Goal: Information Seeking & Learning: Learn about a topic

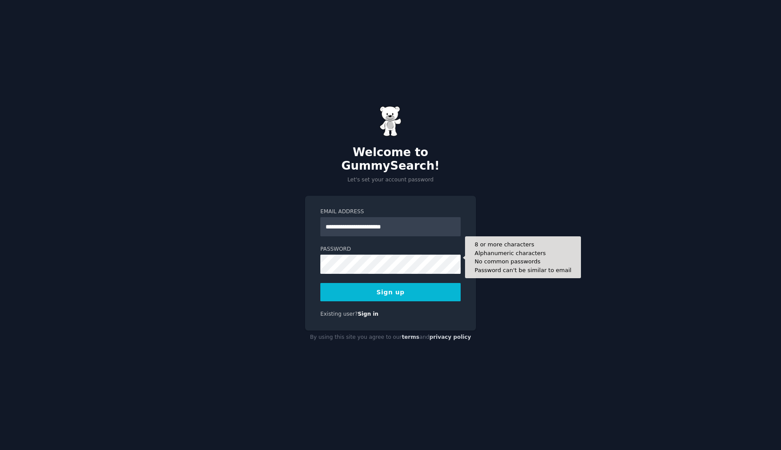
type input "**********"
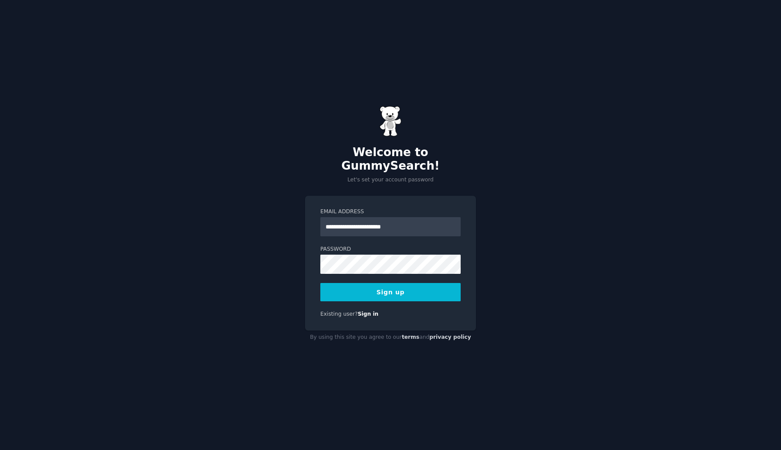
click at [396, 283] on button "Sign up" at bounding box center [391, 292] width 140 height 18
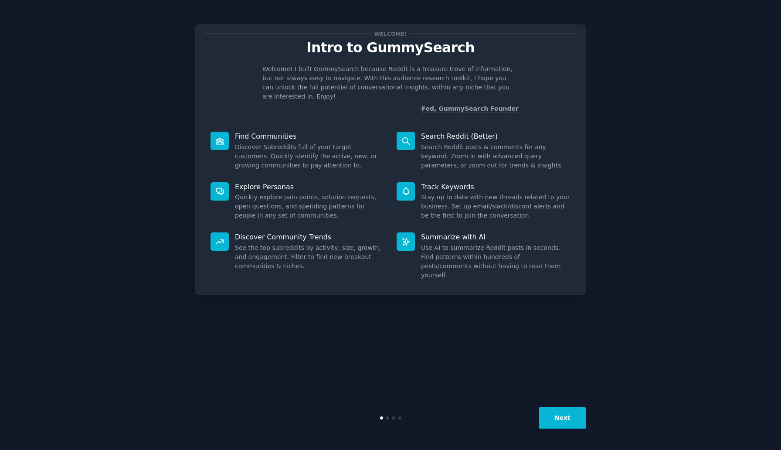
click at [553, 421] on button "Next" at bounding box center [562, 417] width 47 height 21
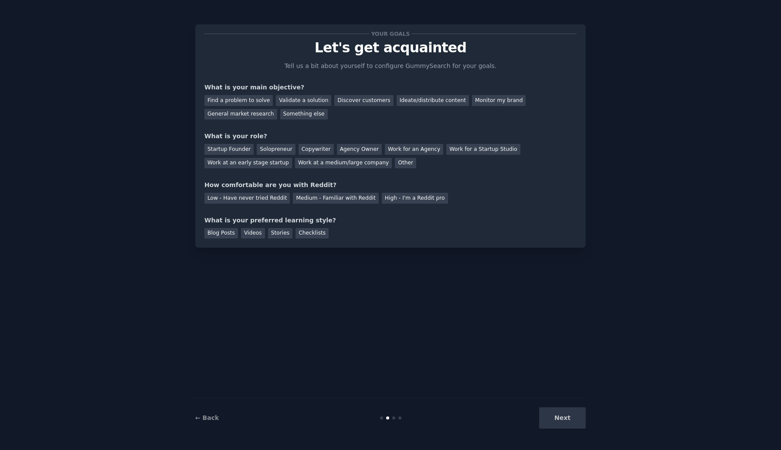
click at [566, 417] on div "Next" at bounding box center [521, 417] width 130 height 21
click at [243, 104] on div "Find a problem to solve" at bounding box center [239, 100] width 68 height 11
click at [243, 98] on div "Find a problem to solve" at bounding box center [239, 100] width 68 height 11
click at [260, 159] on div "Work at an early stage startup" at bounding box center [249, 163] width 88 height 11
click at [334, 199] on div "Medium - Familiar with Reddit" at bounding box center [335, 198] width 85 height 11
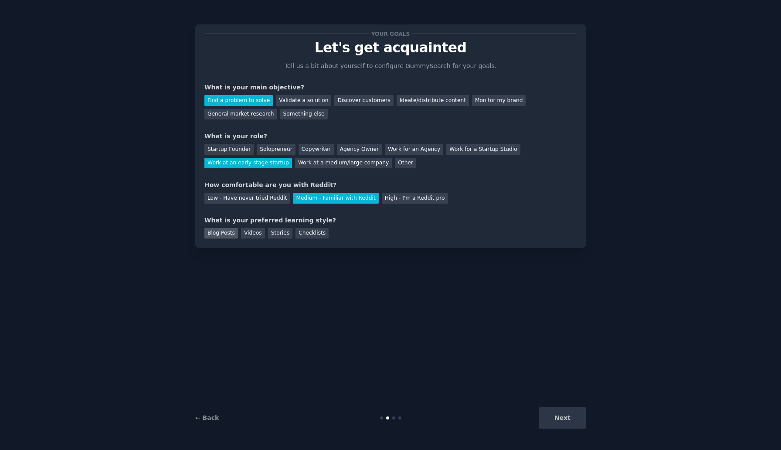
click at [234, 231] on div "Blog Posts" at bounding box center [222, 233] width 34 height 11
click at [570, 412] on button "Next" at bounding box center [562, 417] width 47 height 21
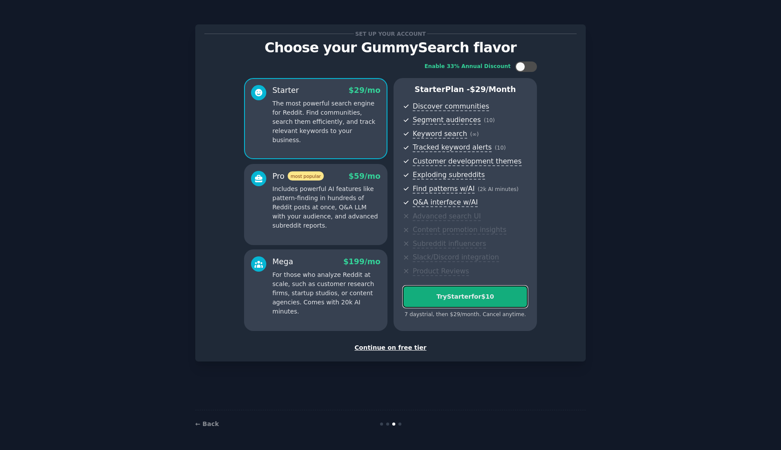
click at [485, 303] on button "Try Starter for $10" at bounding box center [465, 297] width 125 height 22
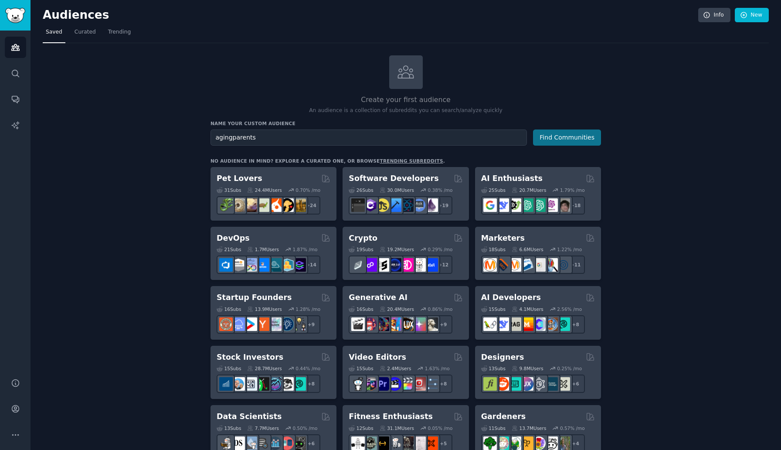
type input "agingparents"
click at [576, 133] on button "Find Communities" at bounding box center [567, 138] width 68 height 16
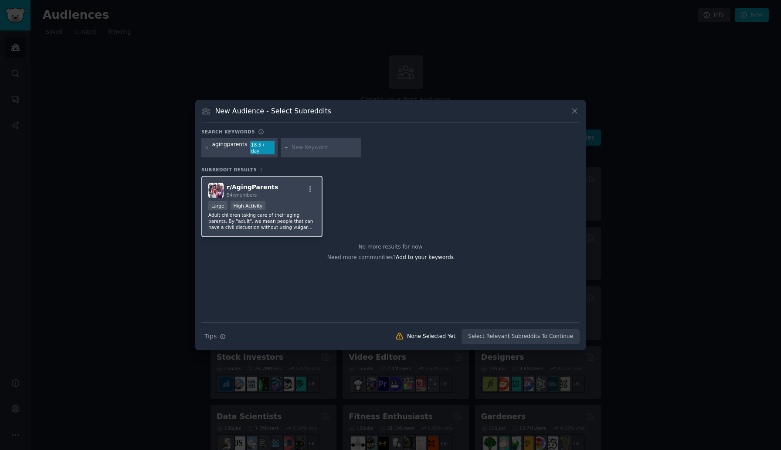
click at [304, 193] on div "r/ AgingParents 54k members" at bounding box center [261, 190] width 107 height 15
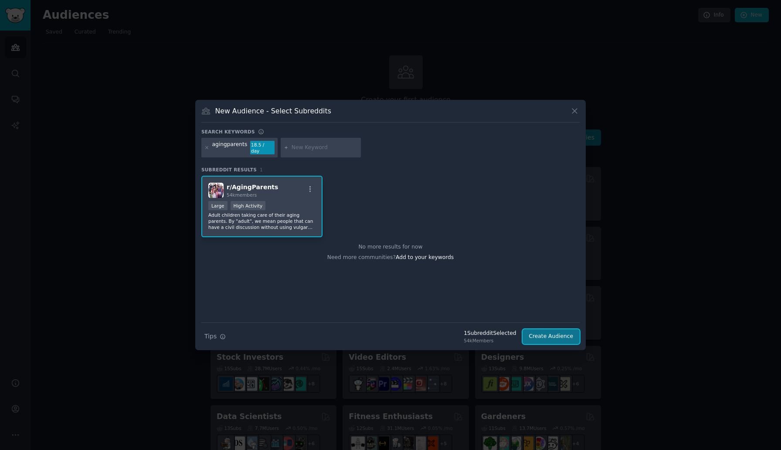
click at [536, 334] on button "Create Audience" at bounding box center [552, 336] width 58 height 15
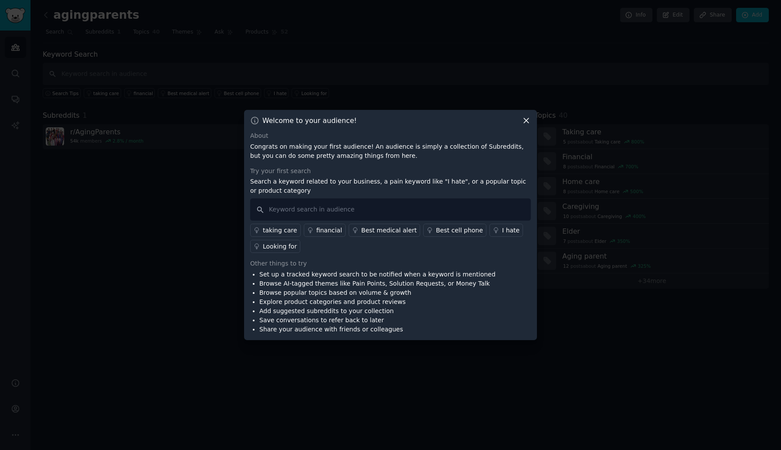
click at [527, 121] on icon at bounding box center [526, 121] width 5 height 5
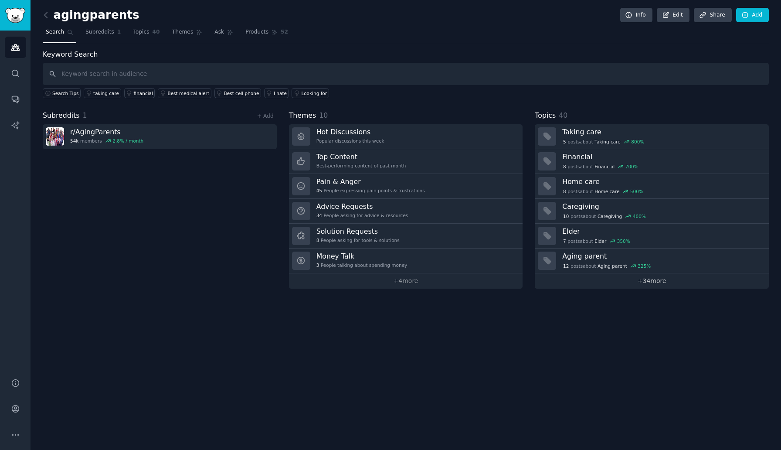
click at [611, 282] on link "+ 34 more" at bounding box center [652, 280] width 234 height 15
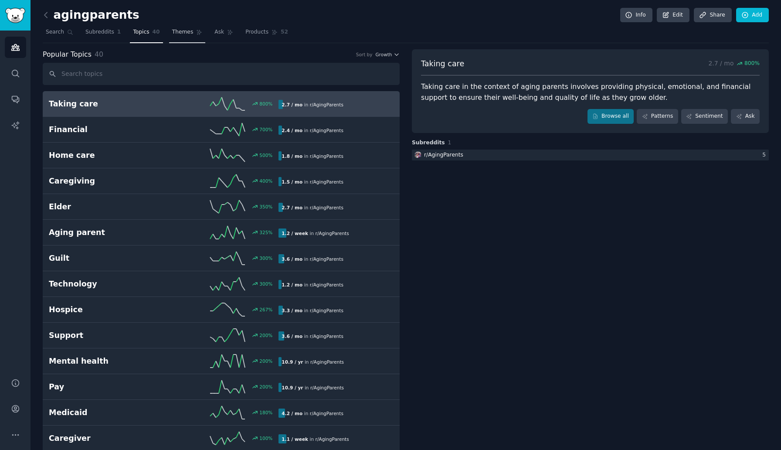
click at [177, 33] on span "Themes" at bounding box center [182, 32] width 21 height 8
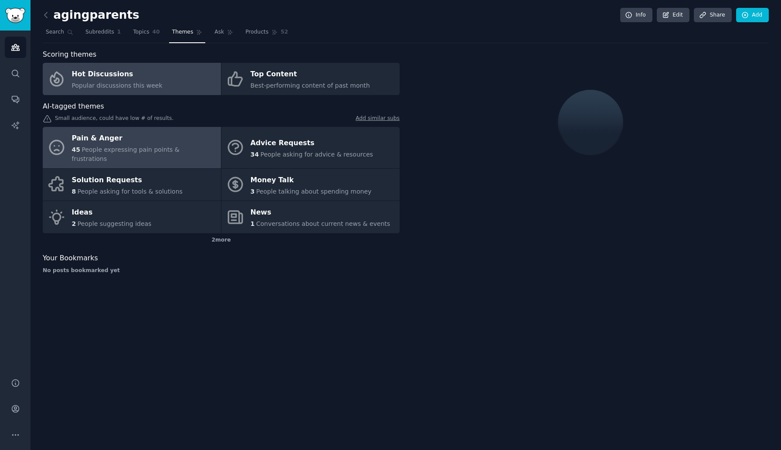
click at [137, 142] on div "Pain & Anger" at bounding box center [144, 139] width 145 height 14
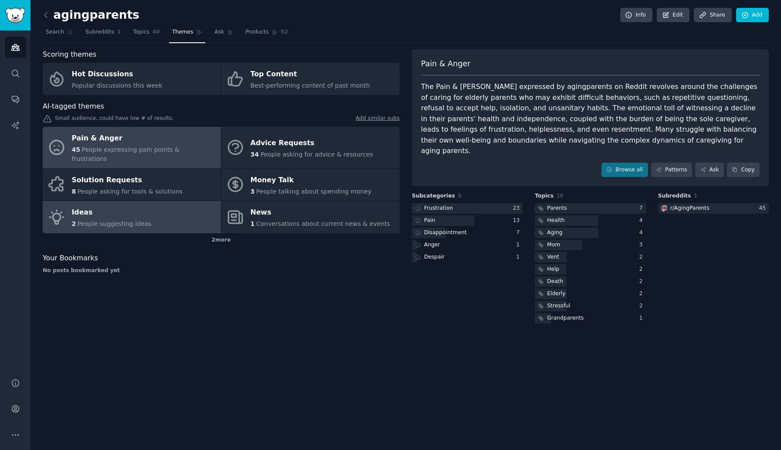
click at [160, 205] on link "Ideas 2 People suggesting ideas" at bounding box center [132, 217] width 178 height 32
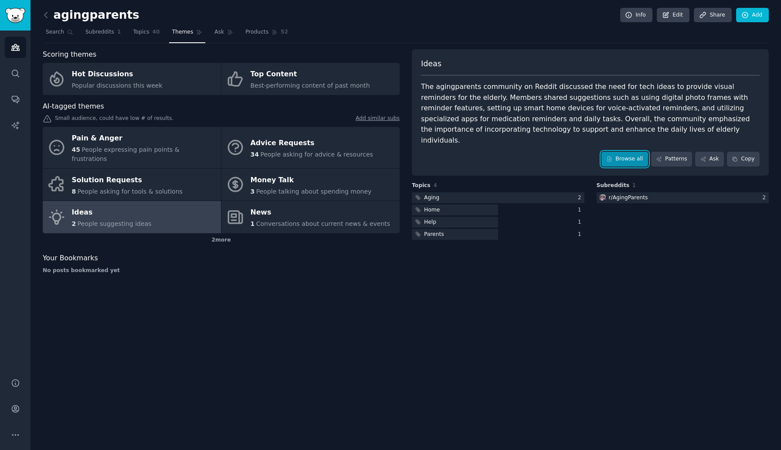
click at [623, 152] on link "Browse all" at bounding box center [625, 159] width 47 height 15
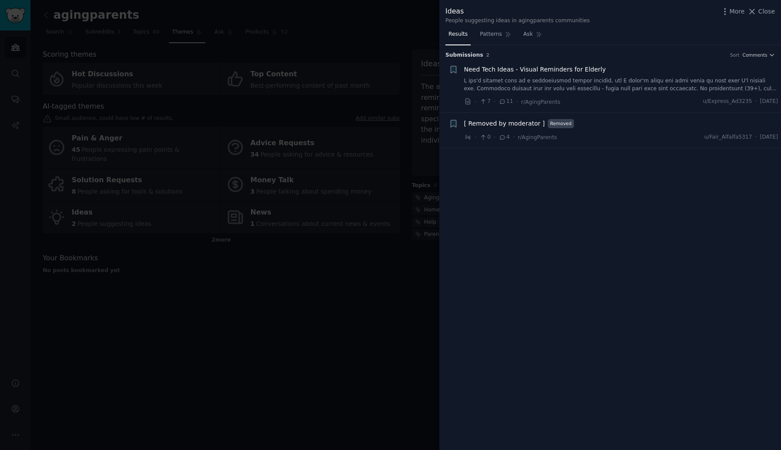
click at [549, 67] on span "Need Tech Ideas - Visual Reminders for Elderly" at bounding box center [535, 69] width 142 height 9
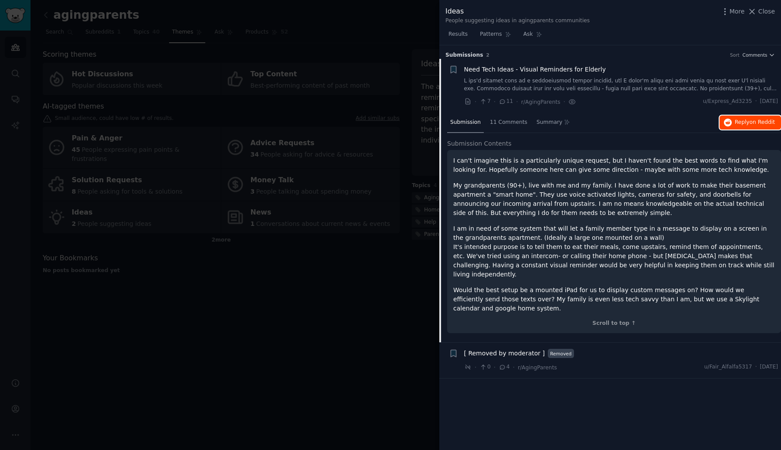
click at [741, 121] on span "Reply on Reddit" at bounding box center [755, 123] width 40 height 8
click at [368, 255] on div at bounding box center [390, 225] width 781 height 450
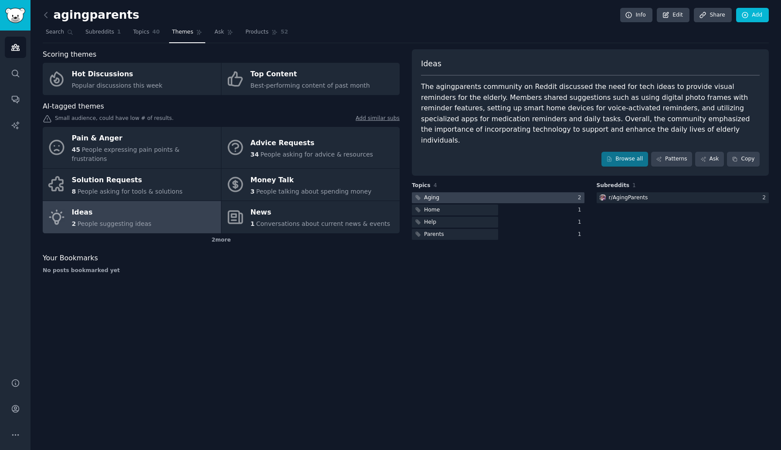
click at [515, 192] on div at bounding box center [498, 197] width 173 height 11
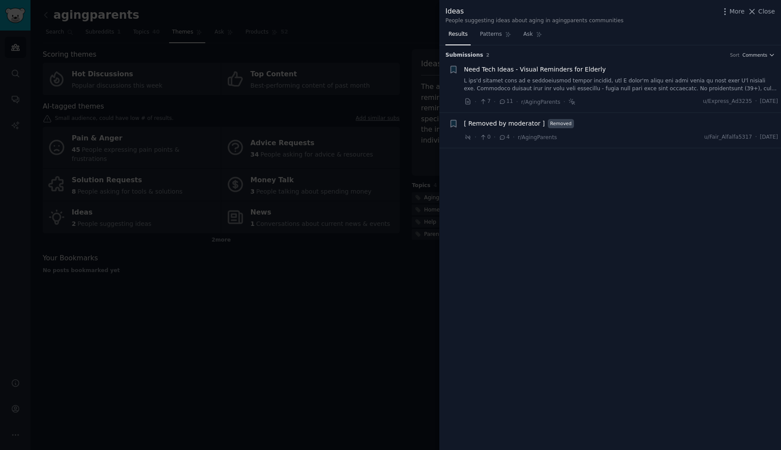
click at [511, 122] on span "[ Removed by moderator ]" at bounding box center [504, 123] width 81 height 9
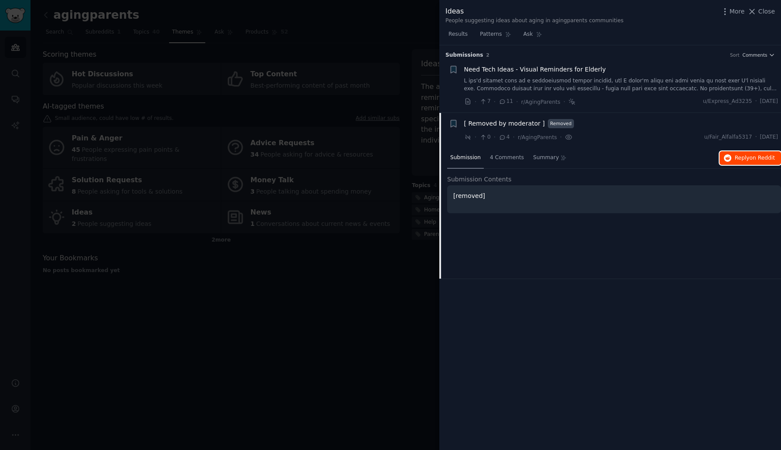
click at [739, 160] on span "Reply on Reddit" at bounding box center [755, 158] width 40 height 8
click at [764, 12] on span "Close" at bounding box center [767, 11] width 17 height 9
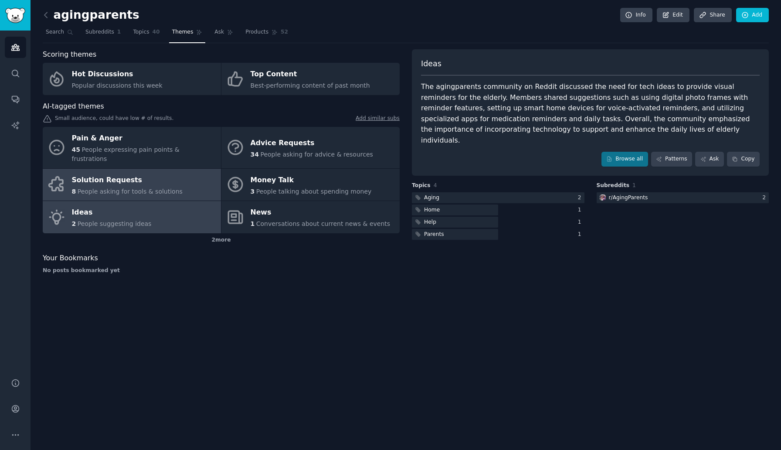
click at [158, 176] on div "Solution Requests" at bounding box center [127, 180] width 111 height 14
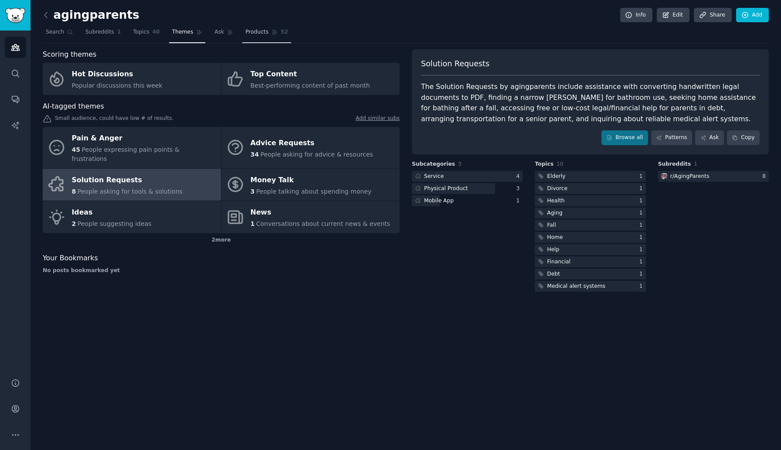
click at [259, 34] on span "Products" at bounding box center [257, 32] width 23 height 8
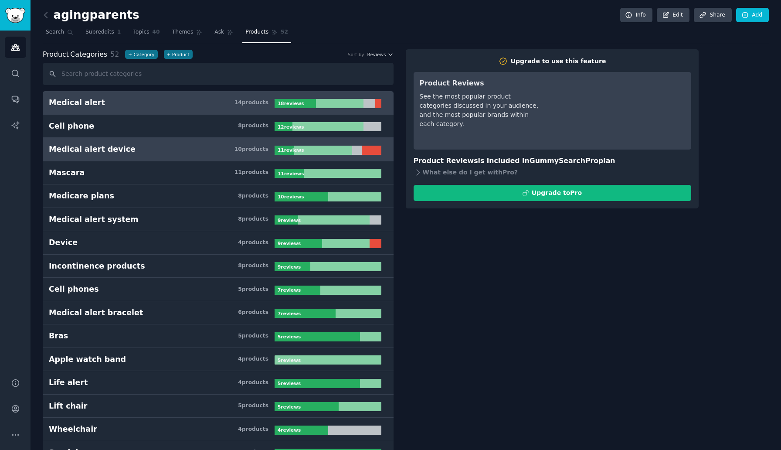
click at [215, 144] on h3 "Medical alert device 10 product s" at bounding box center [162, 149] width 226 height 11
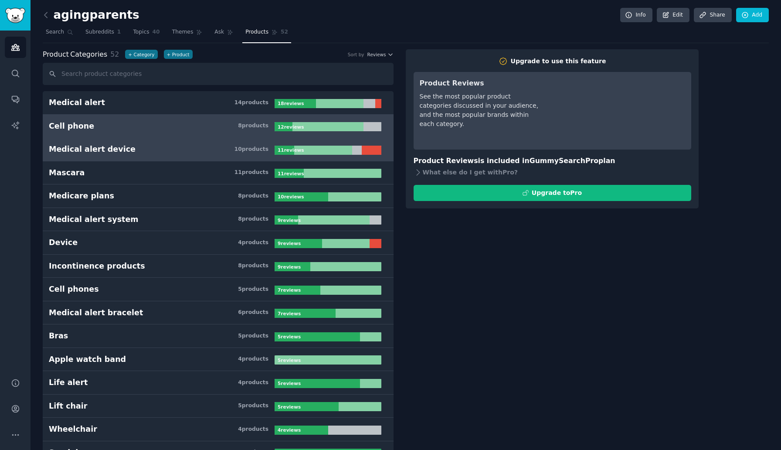
click at [205, 126] on h3 "Cell phone 8 product s" at bounding box center [162, 126] width 226 height 11
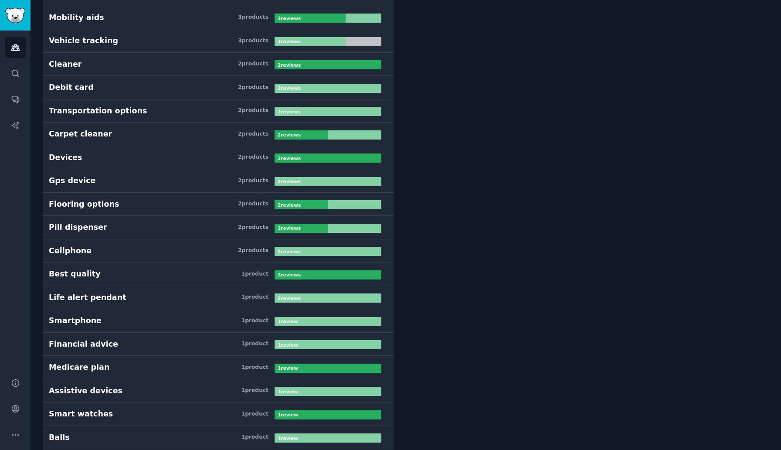
scroll to position [867, 0]
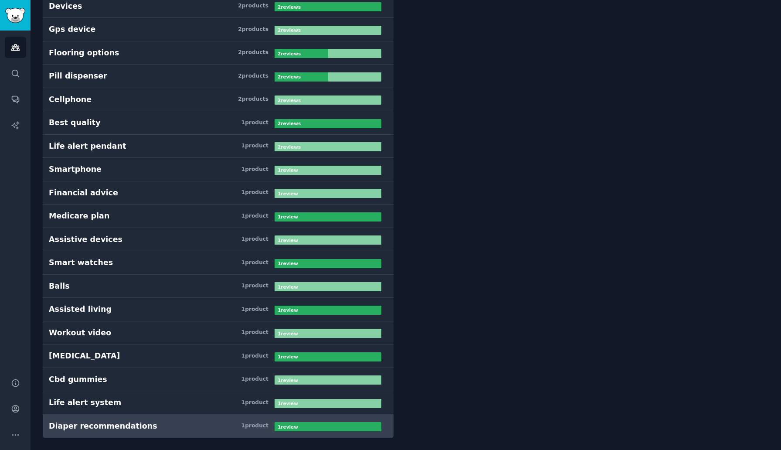
drag, startPoint x: 149, startPoint y: 427, endPoint x: 145, endPoint y: 423, distance: 5.6
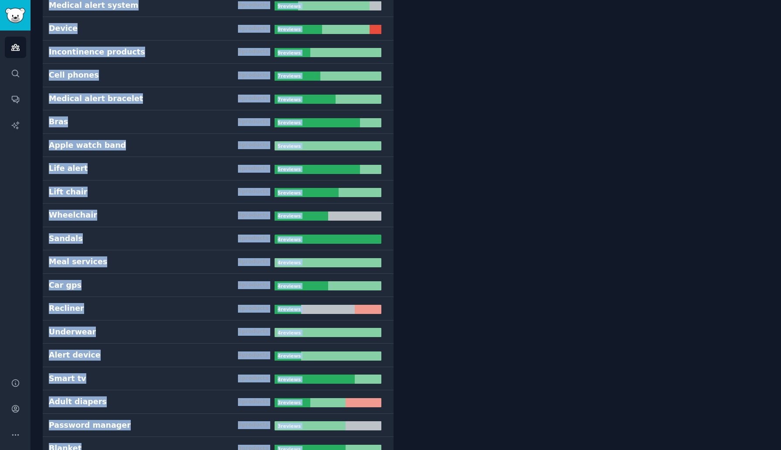
scroll to position [0, 0]
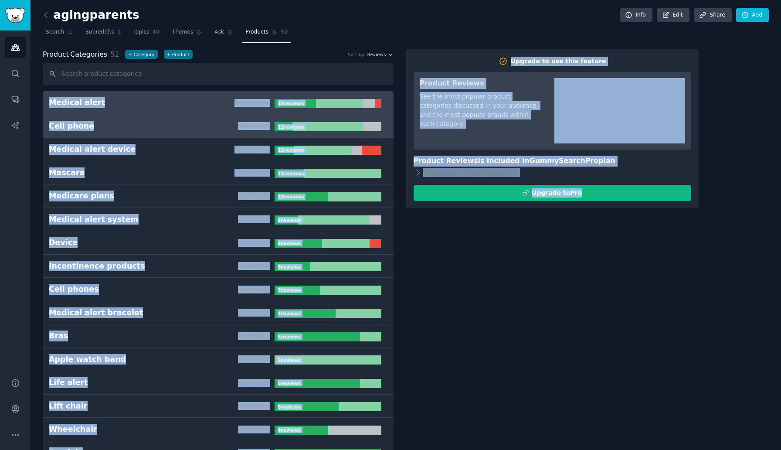
drag, startPoint x: 408, startPoint y: 437, endPoint x: 49, endPoint y: 107, distance: 487.6
copy div "Medical alert 14 product s 18 review s Cell phone 8 product s 12 review s Medic…"
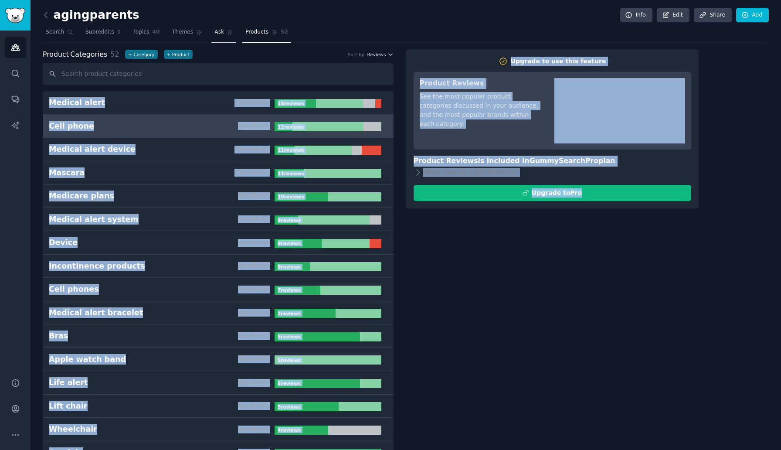
click at [219, 42] on link "Ask" at bounding box center [224, 34] width 25 height 18
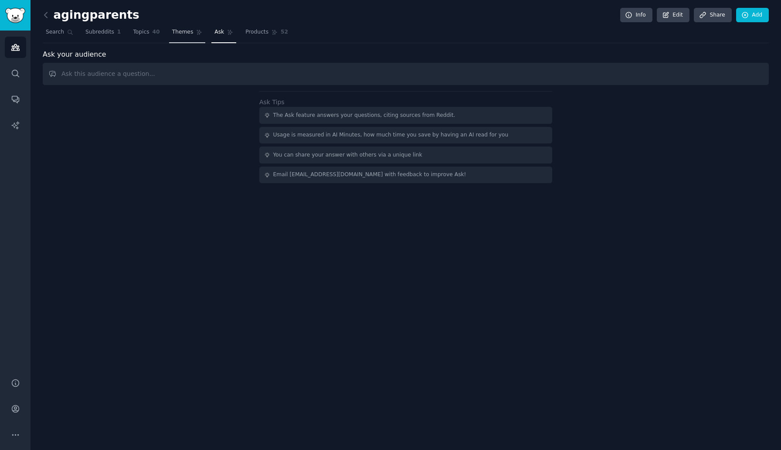
click at [193, 35] on link "Themes" at bounding box center [187, 34] width 37 height 18
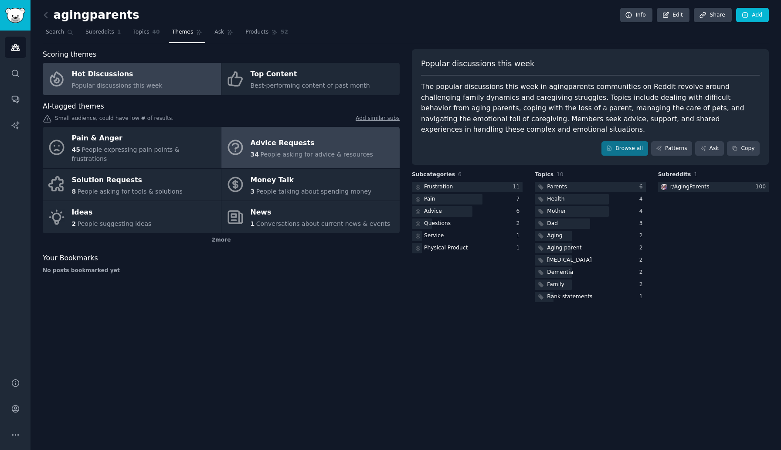
click at [266, 142] on div "Advice Requests" at bounding box center [312, 143] width 123 height 14
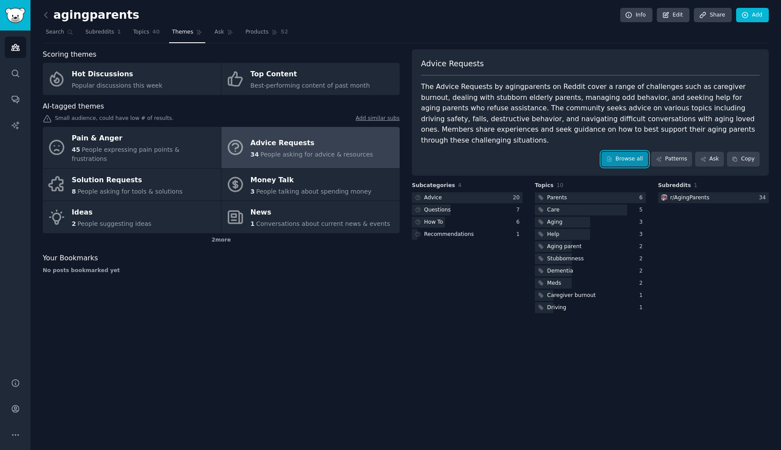
click at [620, 152] on link "Browse all" at bounding box center [625, 159] width 47 height 15
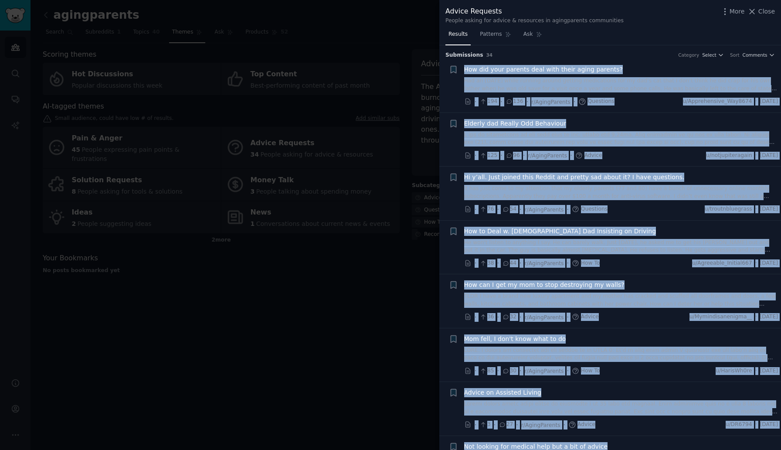
drag, startPoint x: 683, startPoint y: 423, endPoint x: 458, endPoint y: 64, distance: 423.6
copy ul "How did your parents deal with their aging parents? Had an epiphany while runni…"
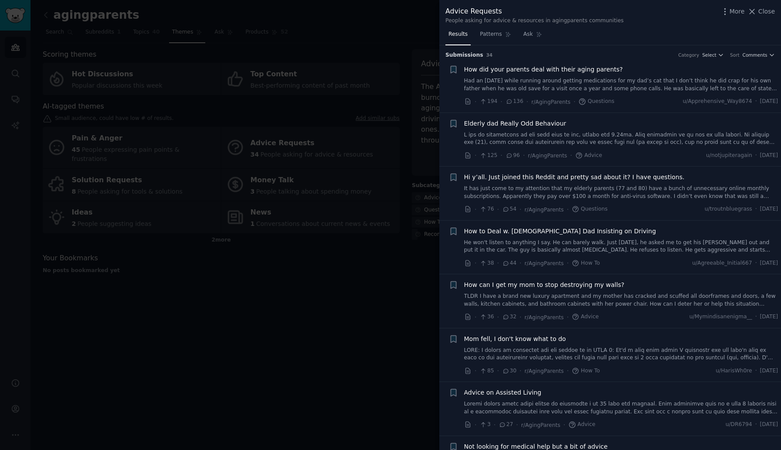
click at [683, 28] on div "Results Patterns Ask" at bounding box center [611, 36] width 342 height 18
click at [732, 18] on div "Advice Requests People asking for advice & resources in agingparents communitie…" at bounding box center [611, 15] width 330 height 18
click at [732, 11] on span "More" at bounding box center [737, 11] width 15 height 9
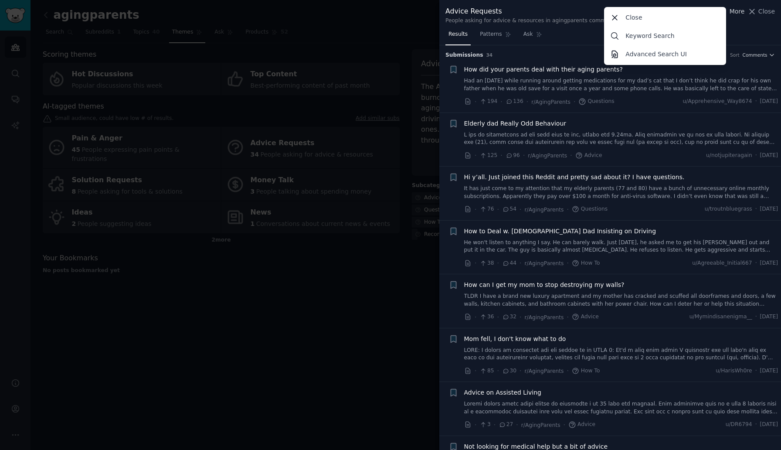
click at [732, 11] on span "More" at bounding box center [737, 11] width 15 height 9
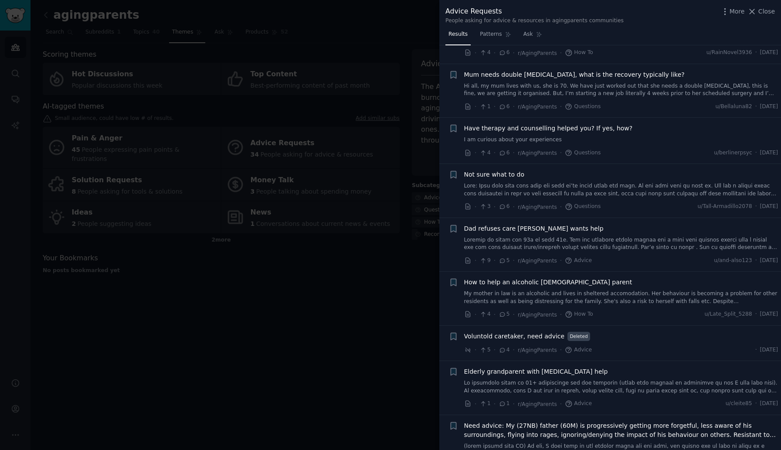
scroll to position [1371, 0]
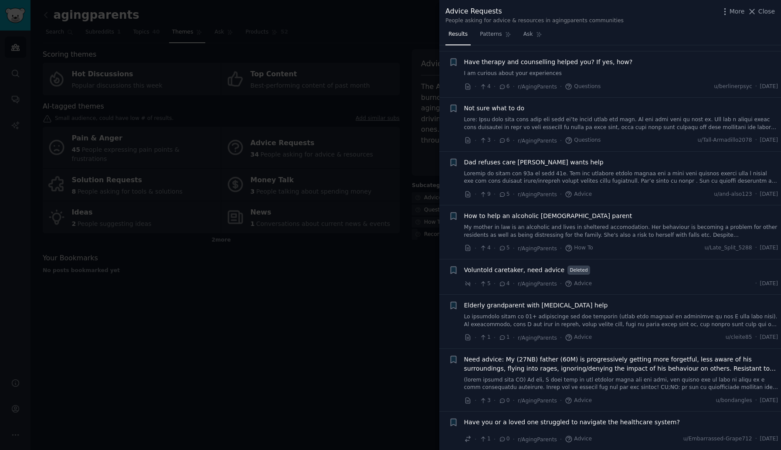
click at [422, 269] on div at bounding box center [390, 225] width 781 height 450
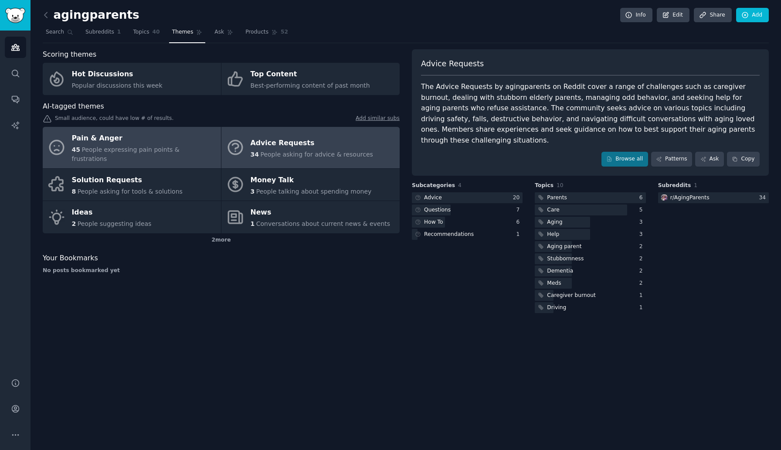
click at [166, 155] on link "Pain & Anger 45 People expressing pain points & frustrations" at bounding box center [132, 147] width 178 height 41
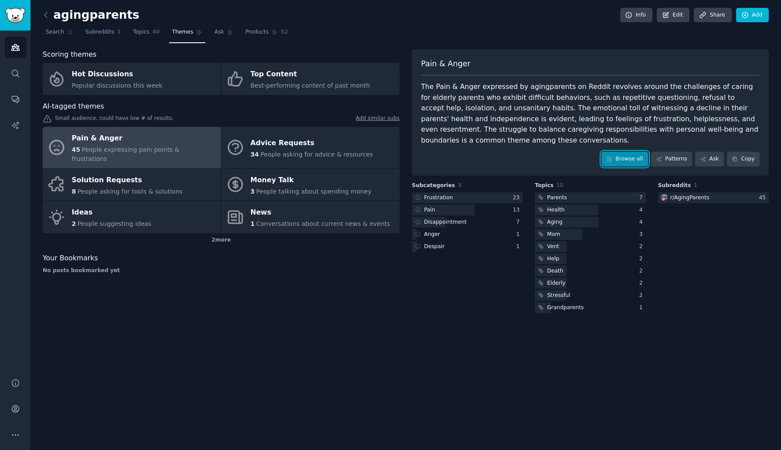
click at [621, 161] on link "Browse all" at bounding box center [625, 159] width 47 height 15
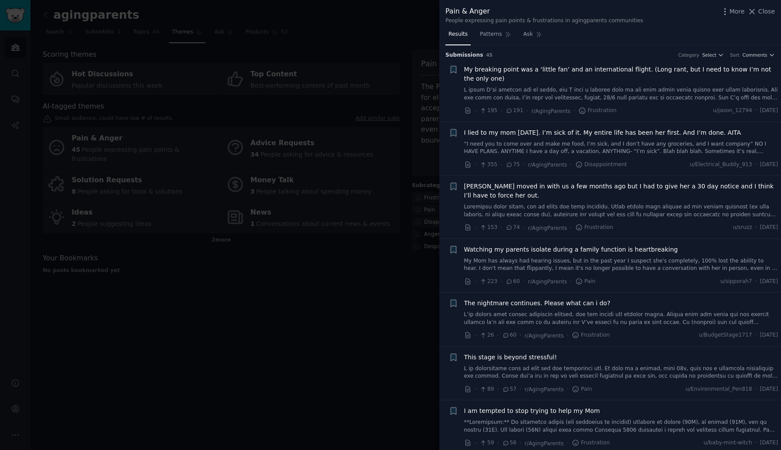
click at [385, 288] on div at bounding box center [390, 225] width 781 height 450
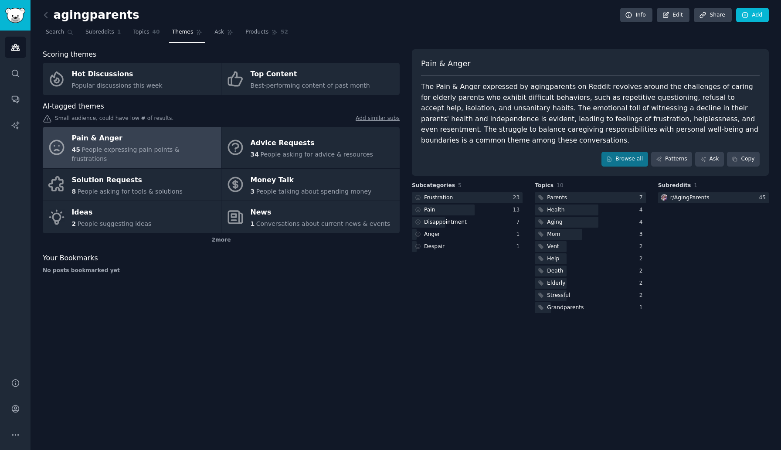
click at [128, 144] on div "Pain & Anger" at bounding box center [144, 139] width 145 height 14
click at [623, 161] on link "Browse all" at bounding box center [625, 159] width 47 height 15
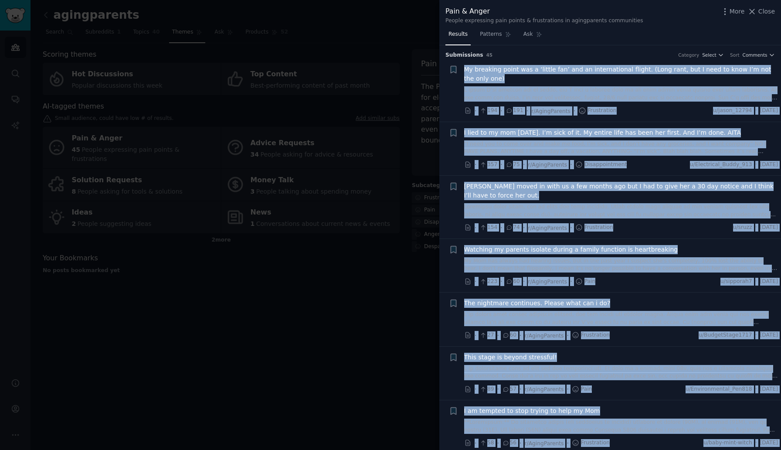
drag, startPoint x: 703, startPoint y: 424, endPoint x: 464, endPoint y: 70, distance: 426.6
copy ul "My breaking point was a ‘little fan’ and an international flight. (Long rant, b…"
click at [498, 32] on span "Patterns" at bounding box center [491, 35] width 22 height 8
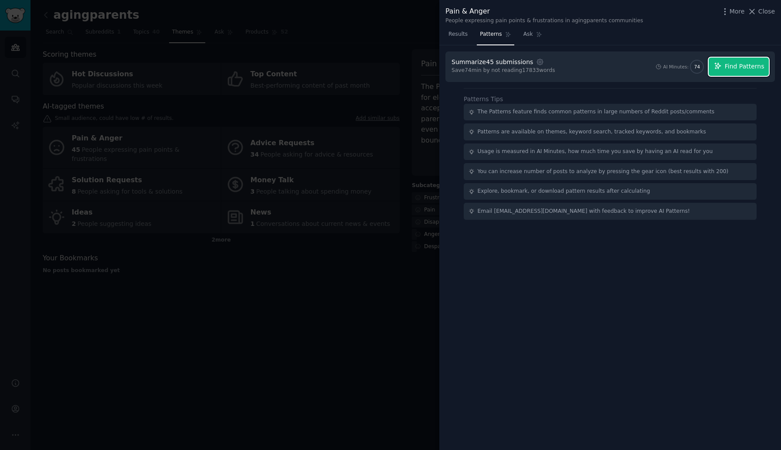
click at [723, 63] on button "Find Patterns" at bounding box center [739, 67] width 60 height 18
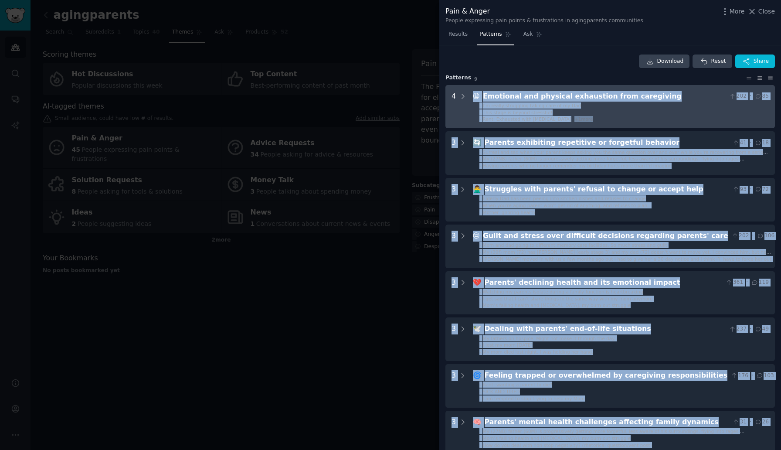
drag, startPoint x: 667, startPoint y: 359, endPoint x: 471, endPoint y: 94, distance: 329.5
click at [471, 94] on div "4 😩 Emotional and physical exhaustion from caregiving 202 · 85 - I’m really str…" at bounding box center [611, 289] width 330 height 409
copy div "😩 Emotional and physical exhaustion from caregiving 202 · 85 - I’m really strug…"
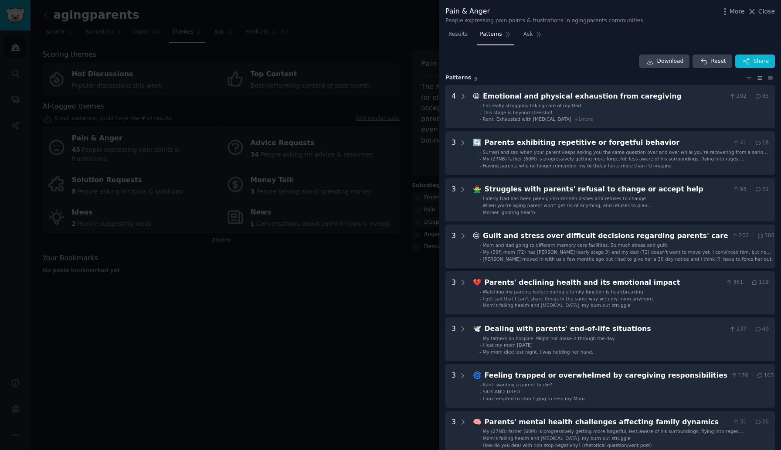
click at [387, 237] on div at bounding box center [390, 225] width 781 height 450
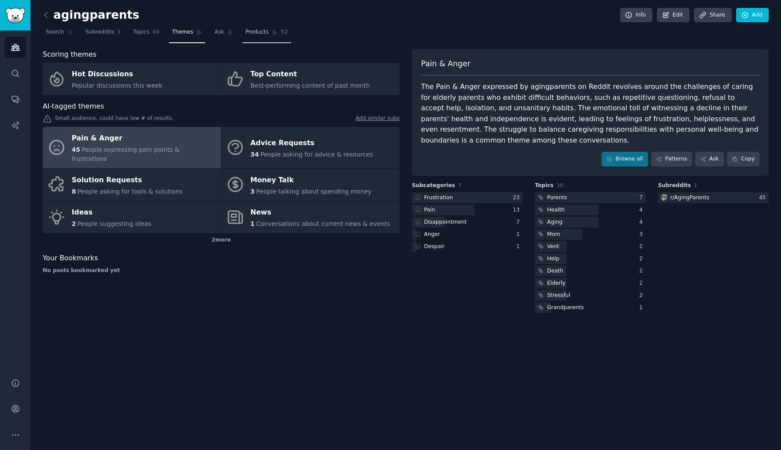
click at [254, 32] on span "Products" at bounding box center [257, 32] width 23 height 8
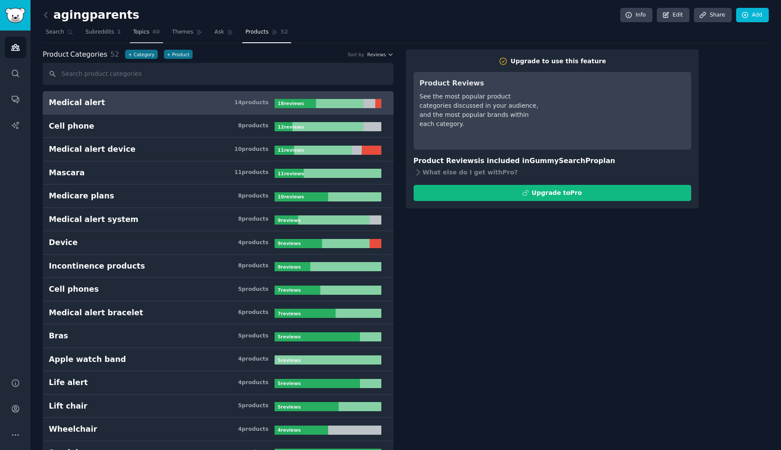
click at [153, 34] on span "40" at bounding box center [156, 32] width 7 height 8
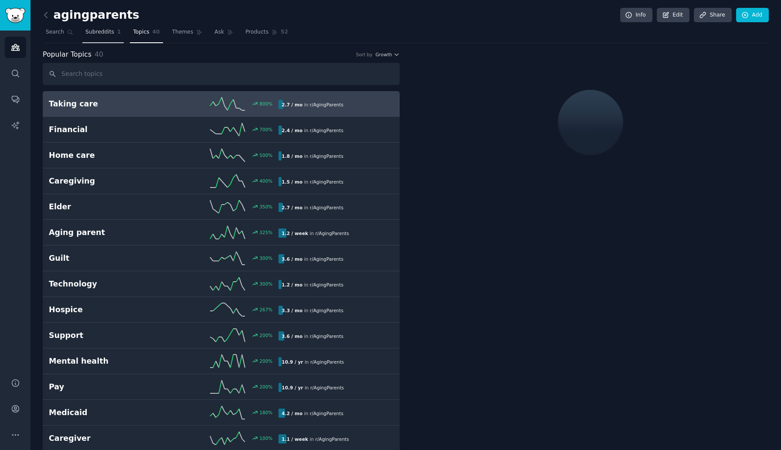
click at [105, 32] on span "Subreddits" at bounding box center [99, 32] width 29 height 8
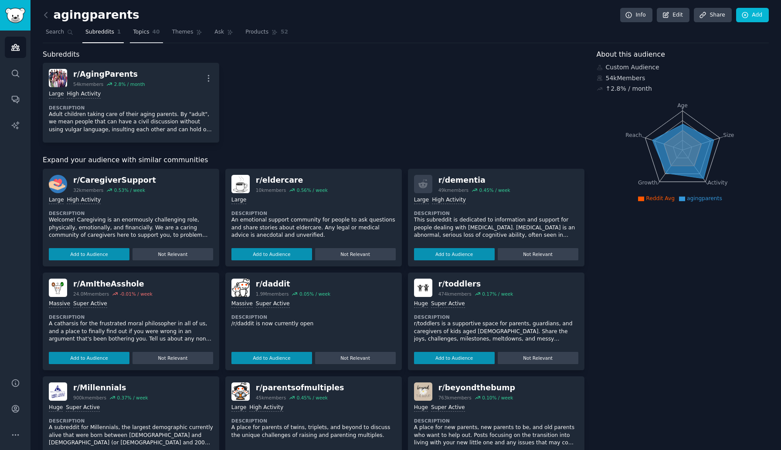
click at [153, 33] on span "40" at bounding box center [156, 32] width 7 height 8
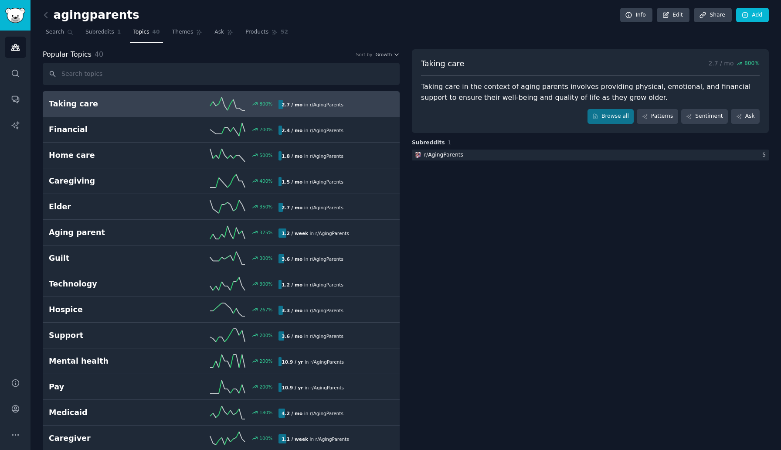
click at [153, 32] on span "40" at bounding box center [156, 32] width 7 height 8
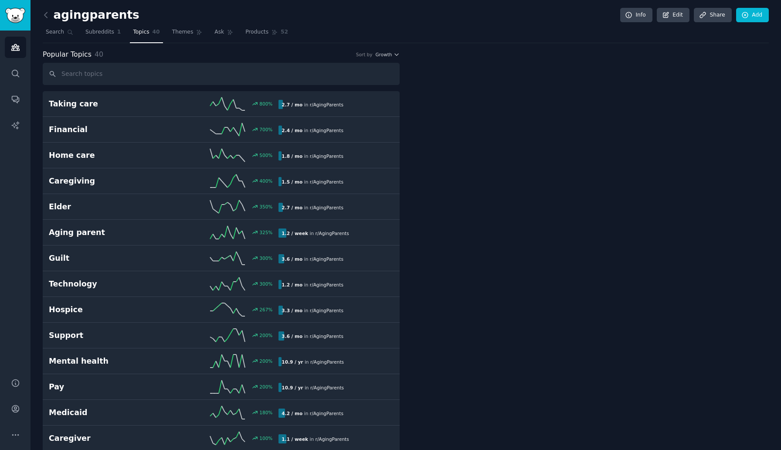
click at [382, 58] on div "Popular Topics 40 Sort by Growth" at bounding box center [221, 54] width 357 height 11
click at [383, 54] on span "Growth" at bounding box center [383, 54] width 17 height 6
click at [352, 87] on div "Velocity" at bounding box center [356, 86] width 81 height 15
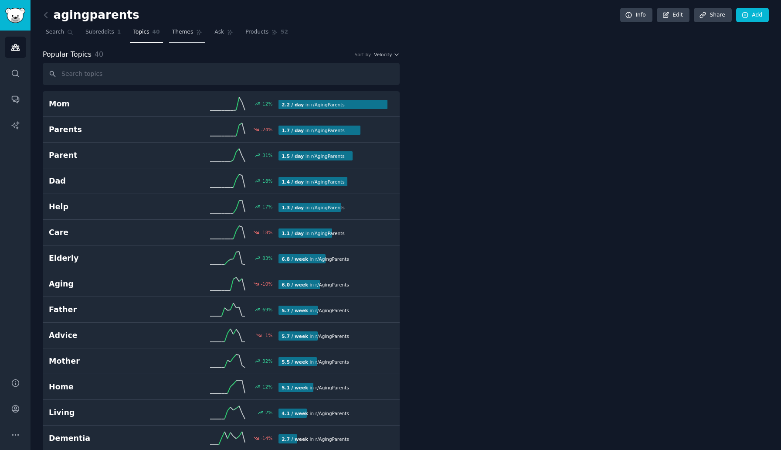
click at [184, 32] on span "Themes" at bounding box center [182, 32] width 21 height 8
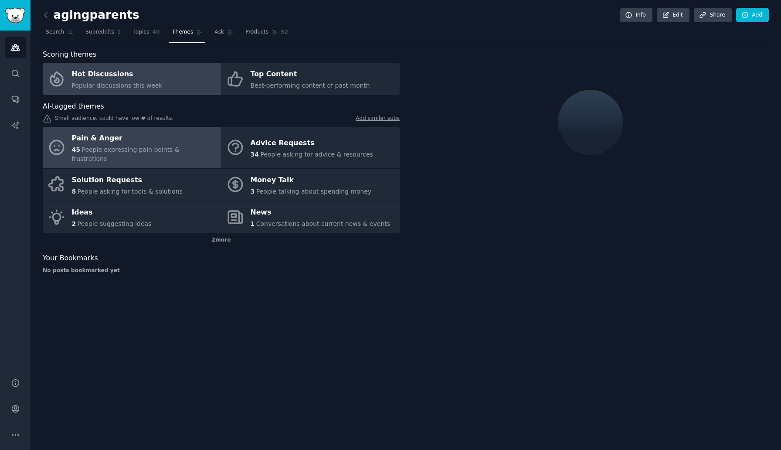
click at [135, 143] on div "Pain & Anger" at bounding box center [144, 139] width 145 height 14
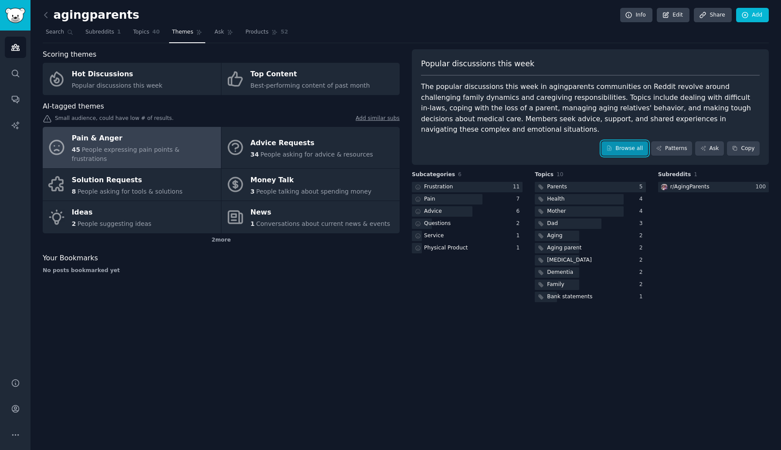
click at [624, 141] on link "Browse all" at bounding box center [625, 148] width 47 height 15
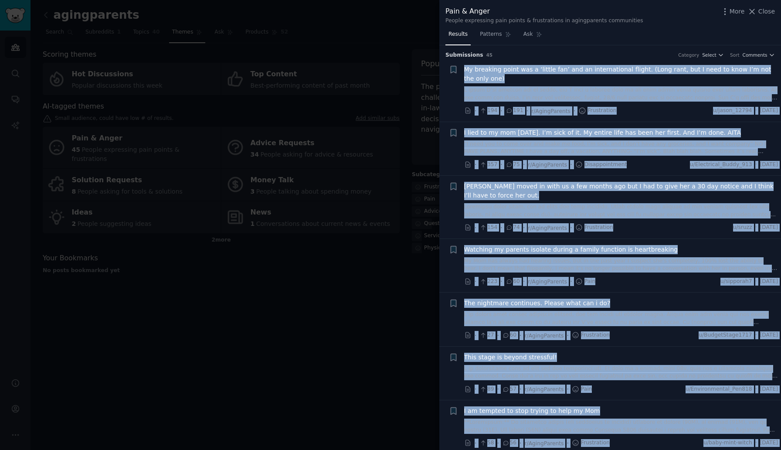
drag, startPoint x: 620, startPoint y: 444, endPoint x: 463, endPoint y: 67, distance: 408.8
copy ul "My breaking point was a ‘little fan’ and an international flight. (Long rant, b…"
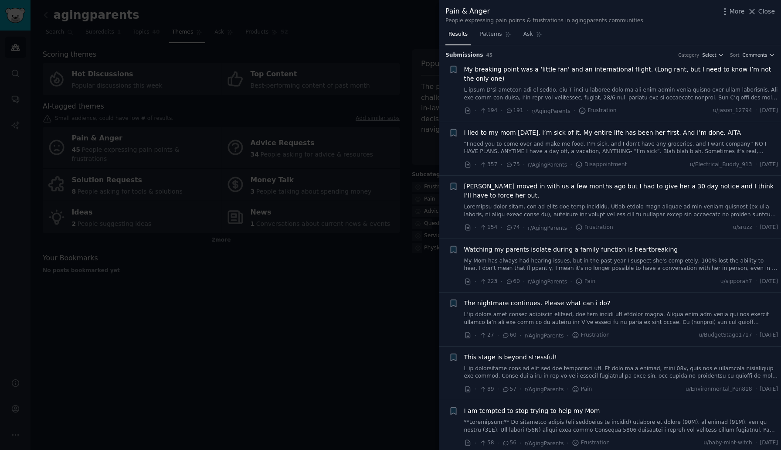
click at [309, 280] on div at bounding box center [390, 225] width 781 height 450
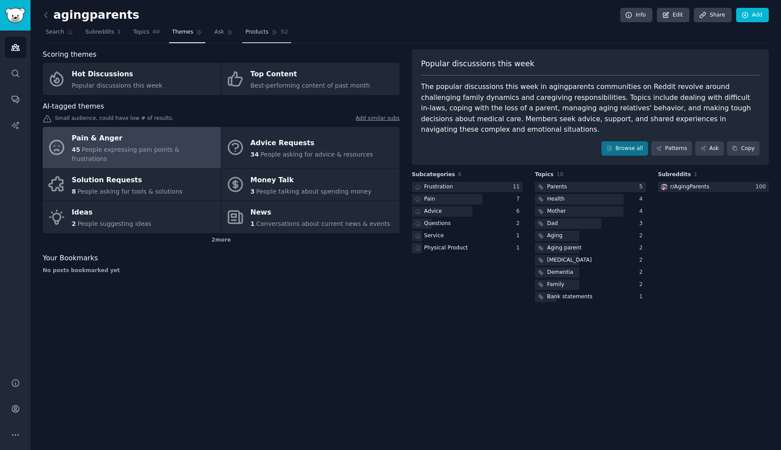
click at [248, 32] on span "Products" at bounding box center [257, 32] width 23 height 8
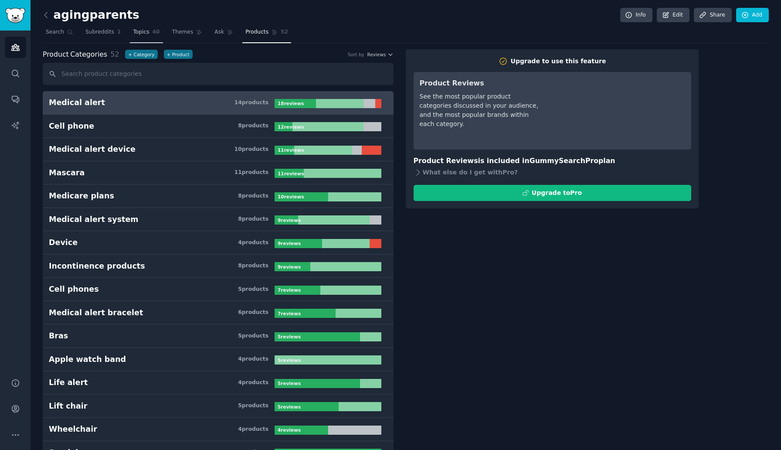
click at [150, 30] on link "Topics 40" at bounding box center [146, 34] width 33 height 18
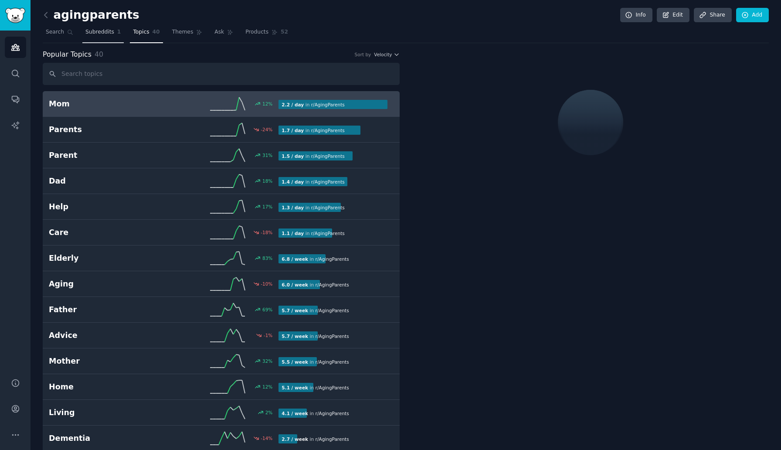
click at [103, 33] on span "Subreddits" at bounding box center [99, 32] width 29 height 8
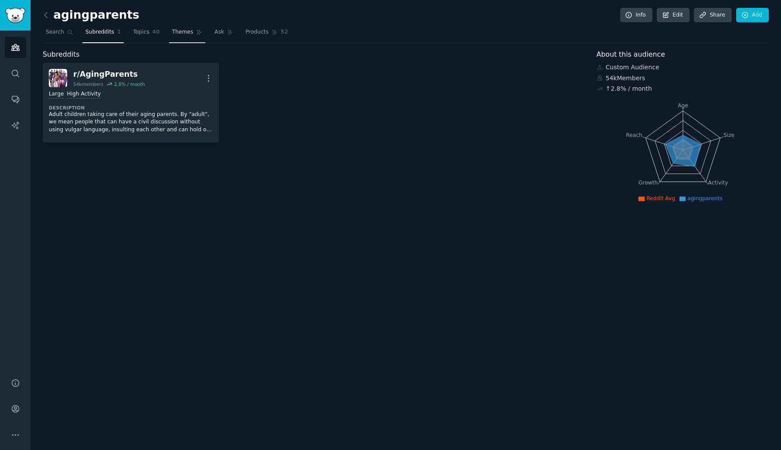
click at [181, 37] on link "Themes" at bounding box center [187, 34] width 37 height 18
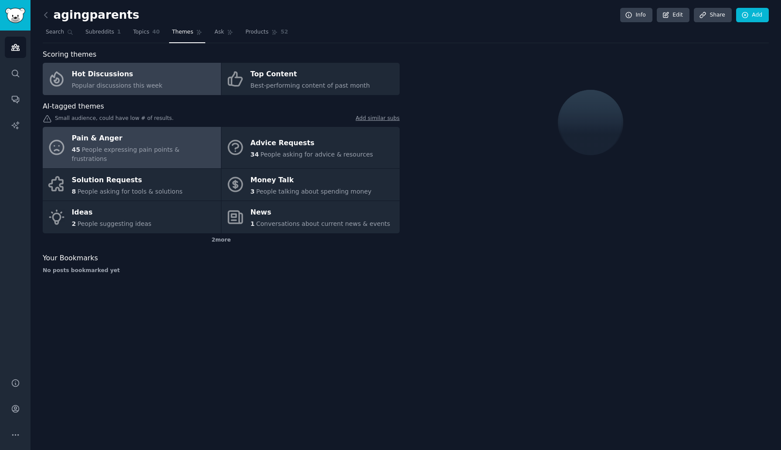
click at [106, 147] on span "People expressing pain points & frustrations" at bounding box center [126, 154] width 108 height 16
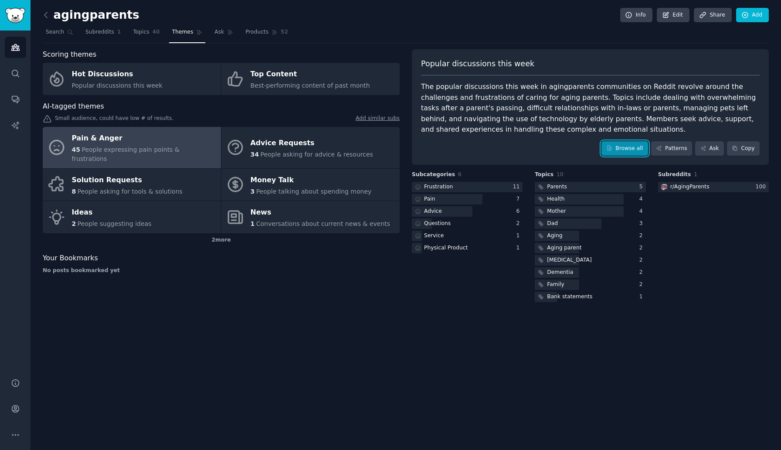
click at [621, 152] on link "Browse all" at bounding box center [625, 148] width 47 height 15
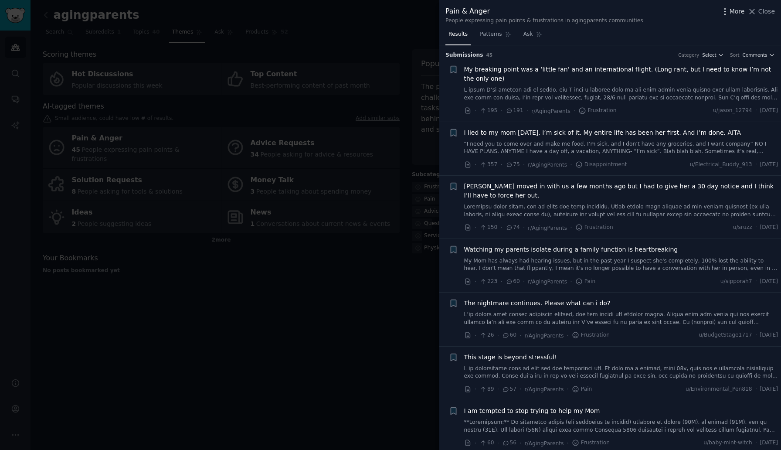
click at [732, 7] on span "More" at bounding box center [737, 11] width 15 height 9
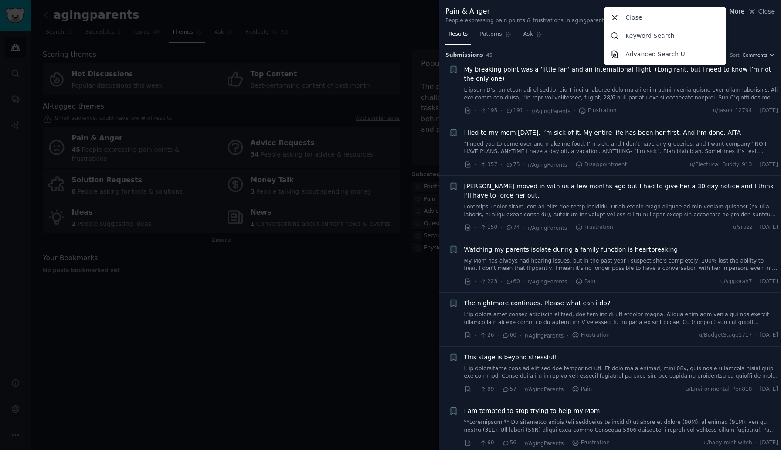
click at [732, 7] on span "More" at bounding box center [737, 11] width 15 height 9
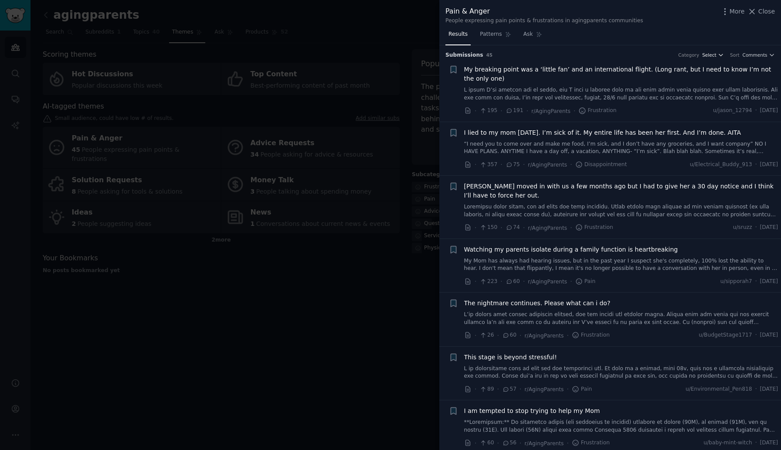
click at [716, 55] on span "Select" at bounding box center [710, 55] width 14 height 6
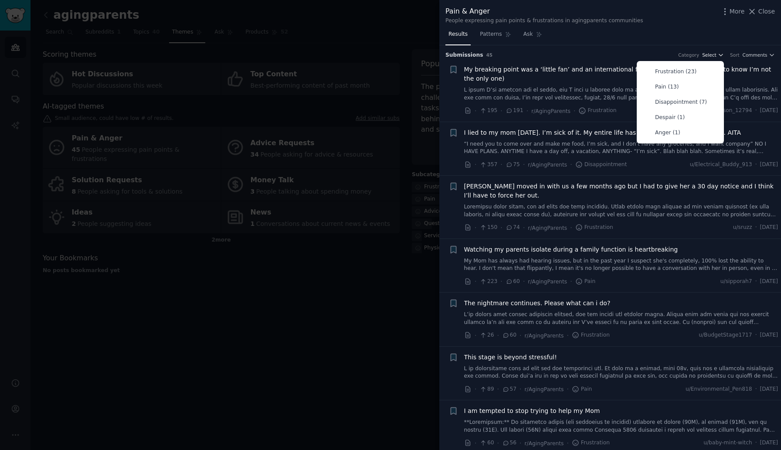
click at [716, 55] on span "Select" at bounding box center [710, 55] width 14 height 6
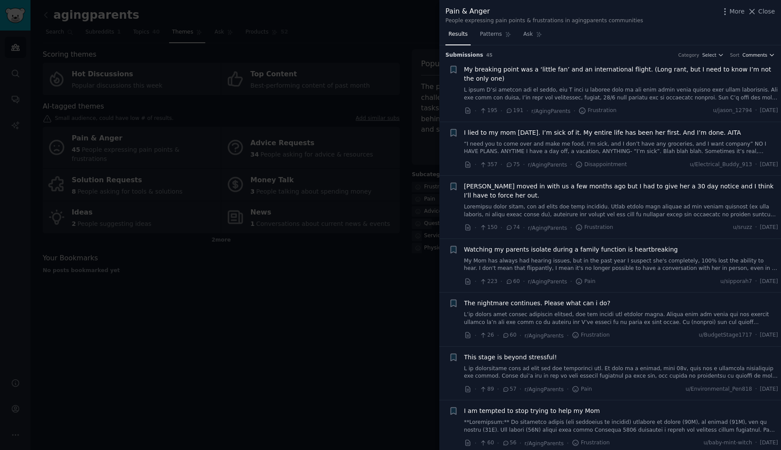
click at [758, 52] on span "Comments" at bounding box center [755, 55] width 25 height 6
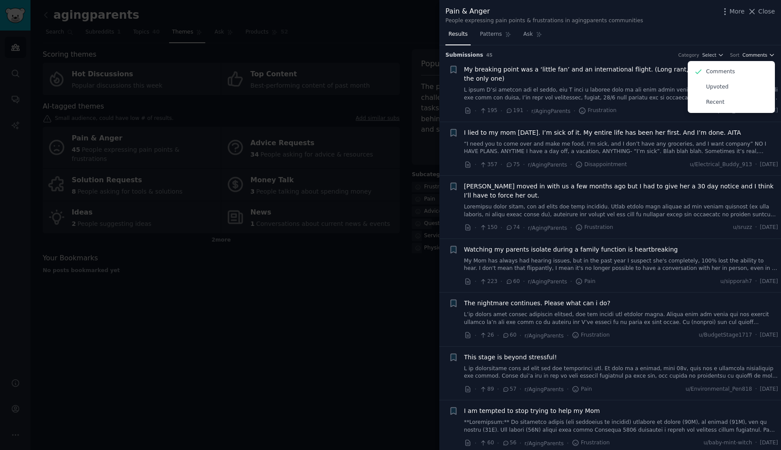
click at [758, 52] on span "Comments" at bounding box center [755, 55] width 25 height 6
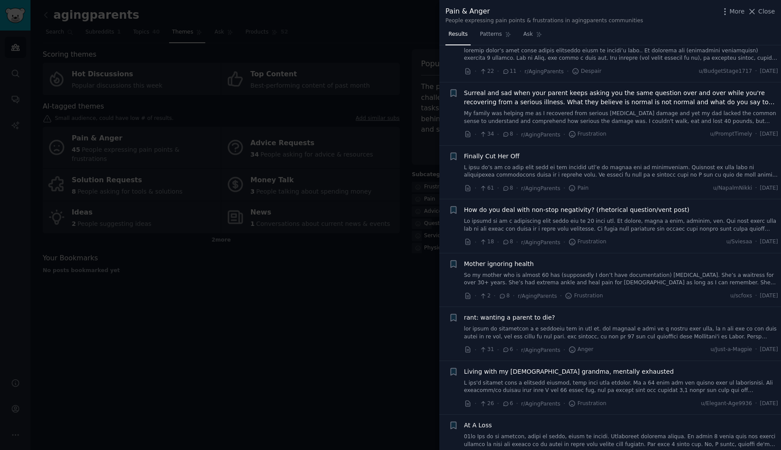
scroll to position [2014, 0]
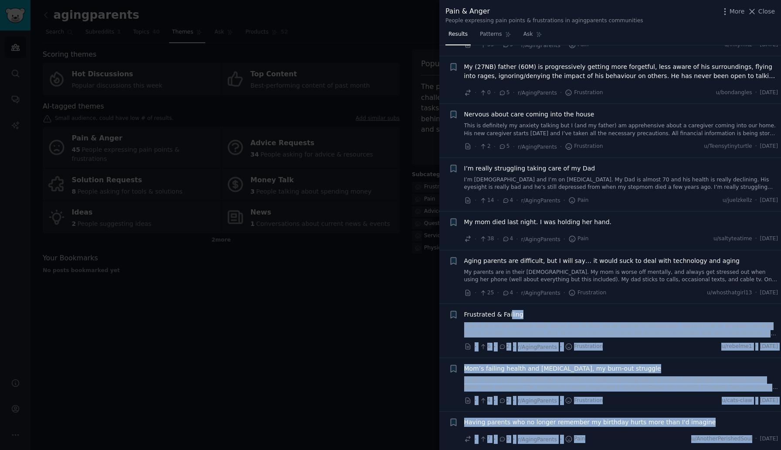
drag, startPoint x: 635, startPoint y: 447, endPoint x: 510, endPoint y: 316, distance: 181.1
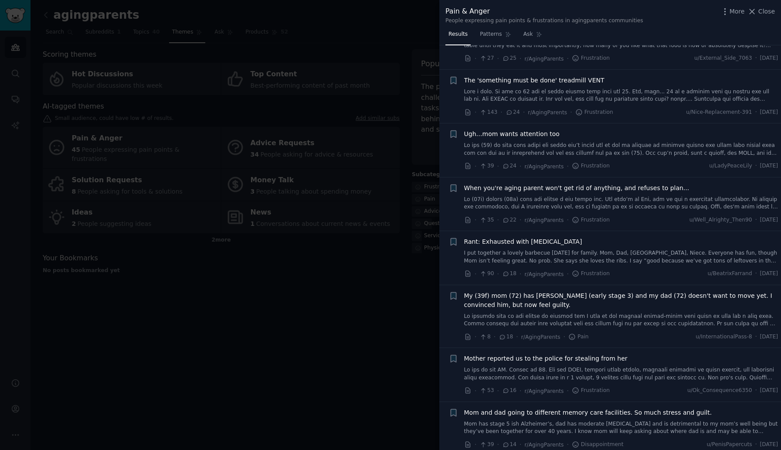
scroll to position [0, 0]
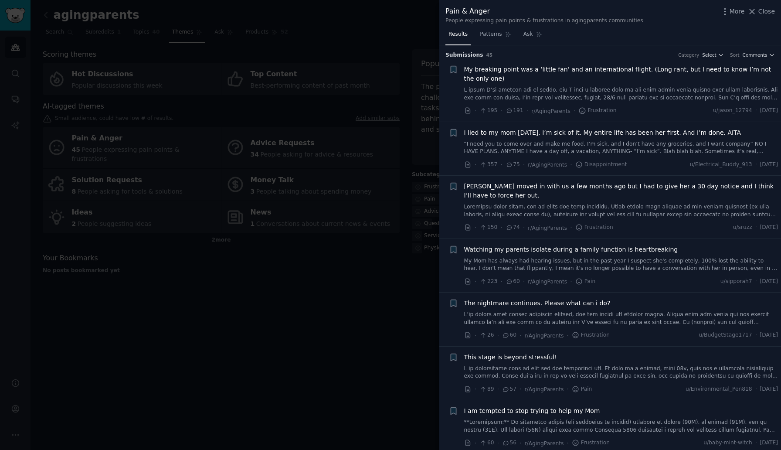
drag, startPoint x: 777, startPoint y: 440, endPoint x: 466, endPoint y: 69, distance: 483.8
copy ul "My breaking point was a ‘little fan’ and an international flight. (Long rant, b…"
click at [296, 259] on div at bounding box center [390, 225] width 781 height 450
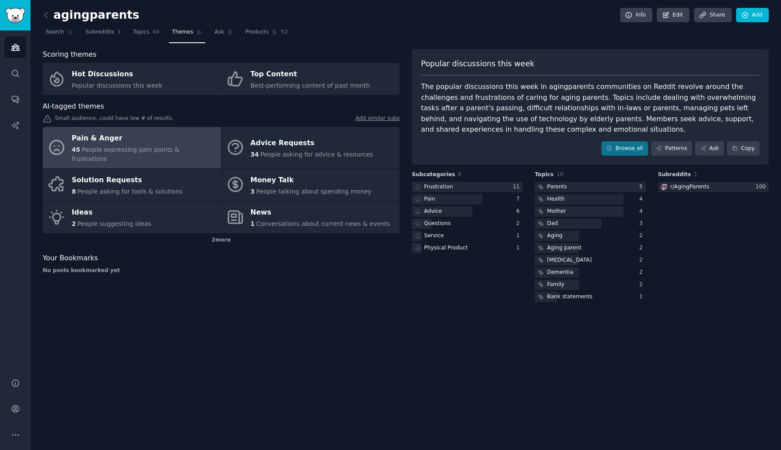
click at [141, 143] on div "Pain & Anger" at bounding box center [144, 139] width 145 height 14
click at [104, 136] on div "Pain & Anger" at bounding box center [144, 139] width 145 height 14
